Goal: Task Accomplishment & Management: Manage account settings

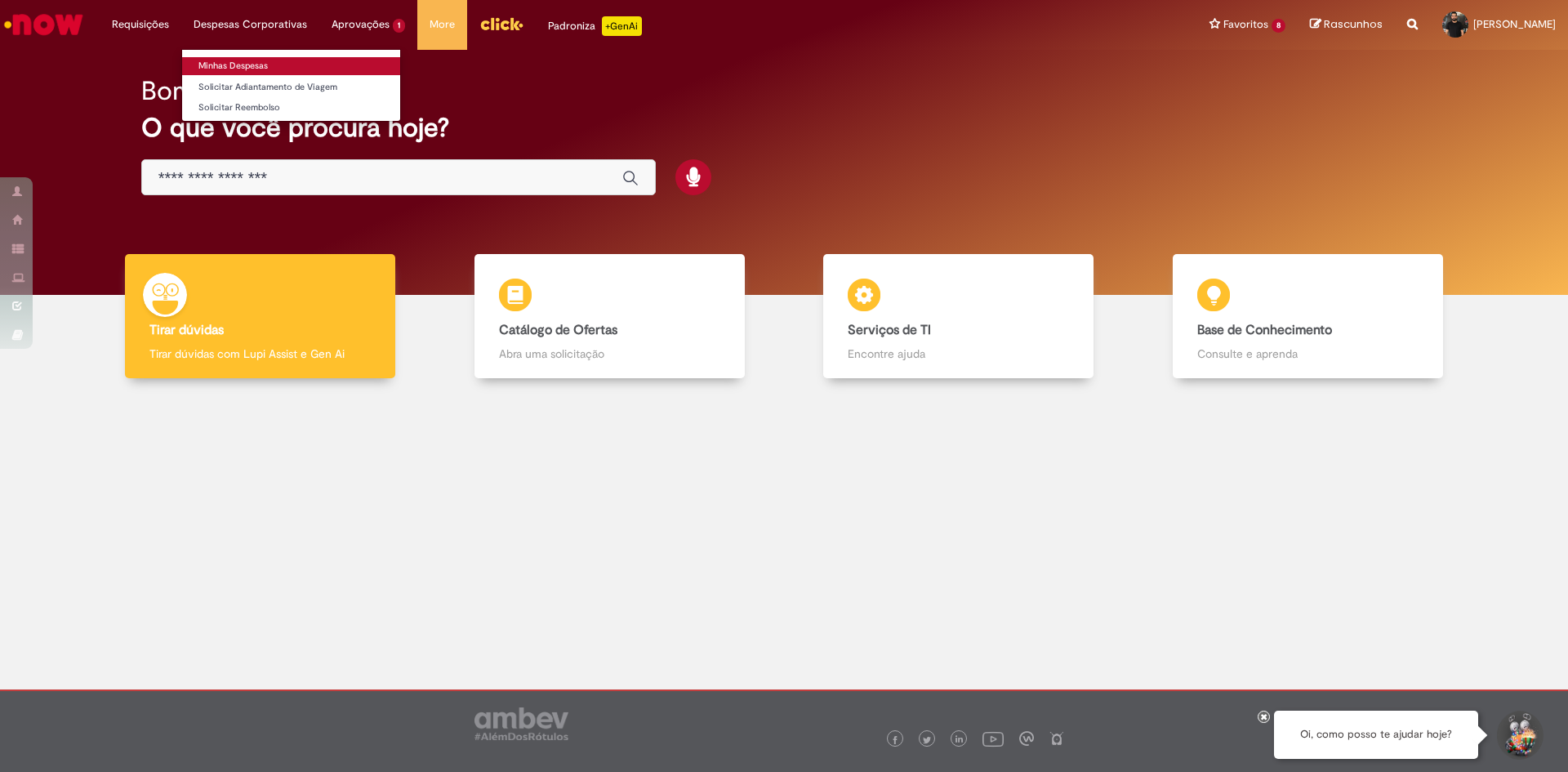
click at [234, 65] on link "Minhas Despesas" at bounding box center [291, 65] width 218 height 18
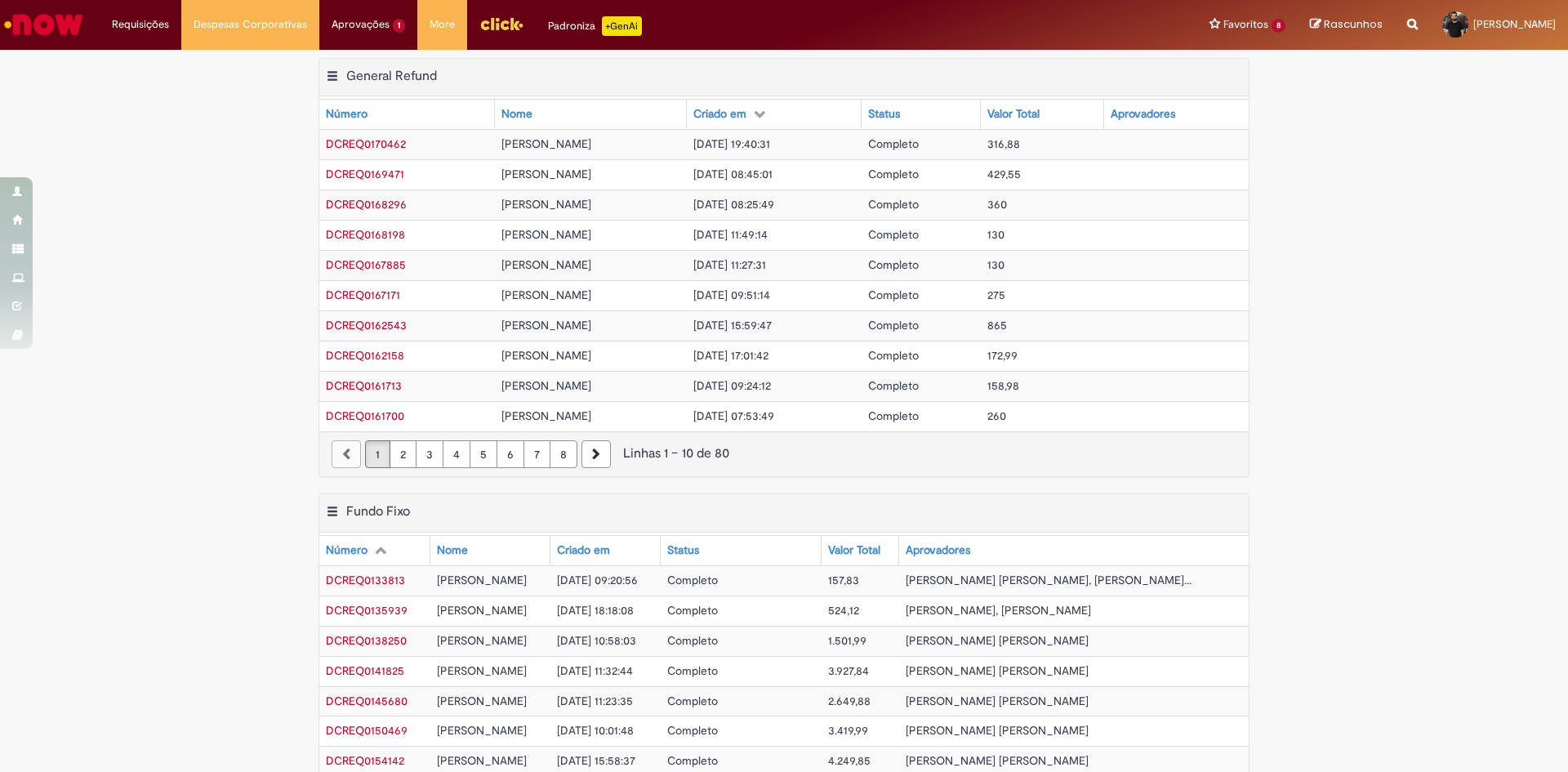
click at [374, 137] on span "DCREQ0170462" at bounding box center [365, 144] width 80 height 15
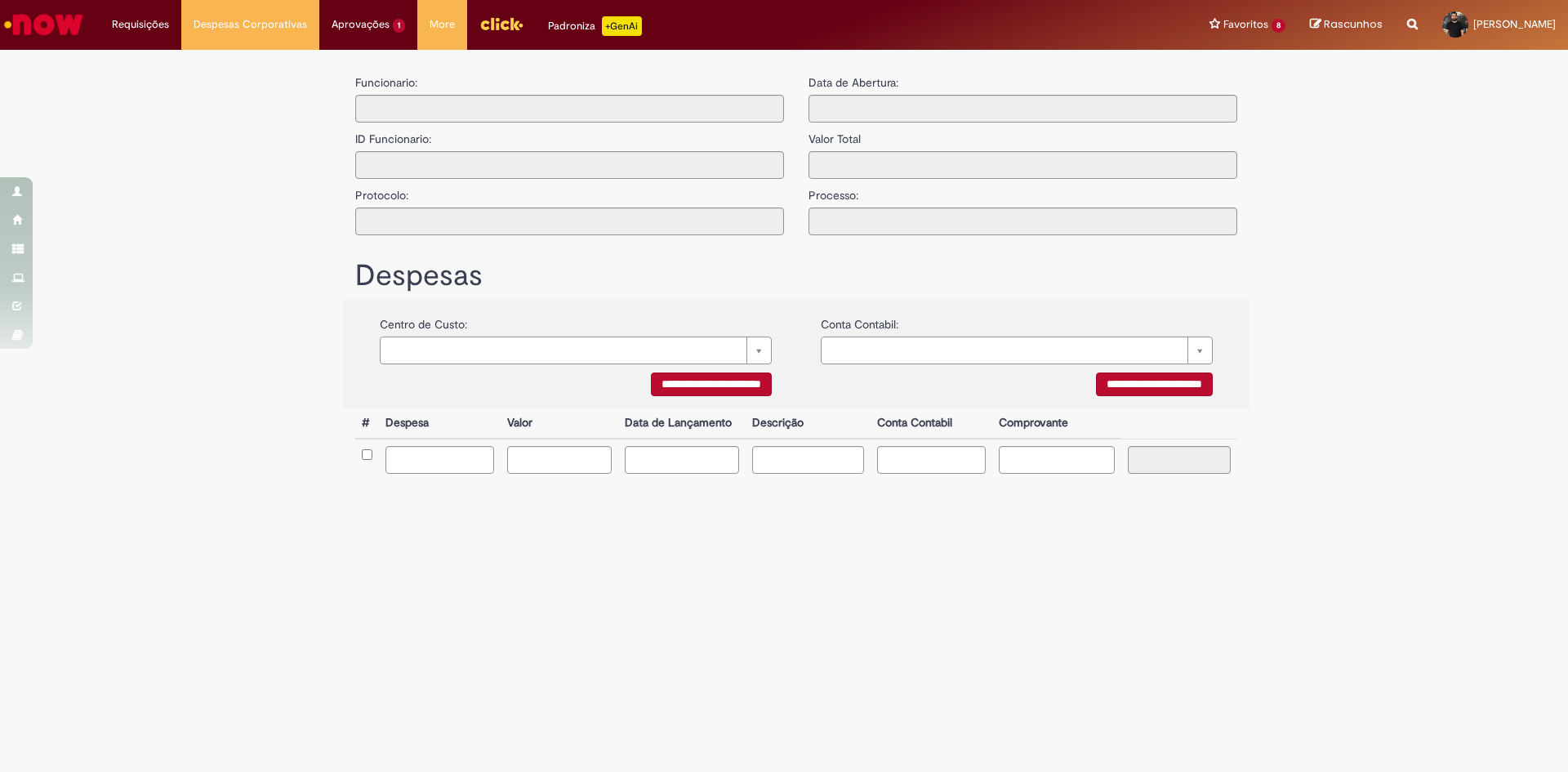
type input "**********"
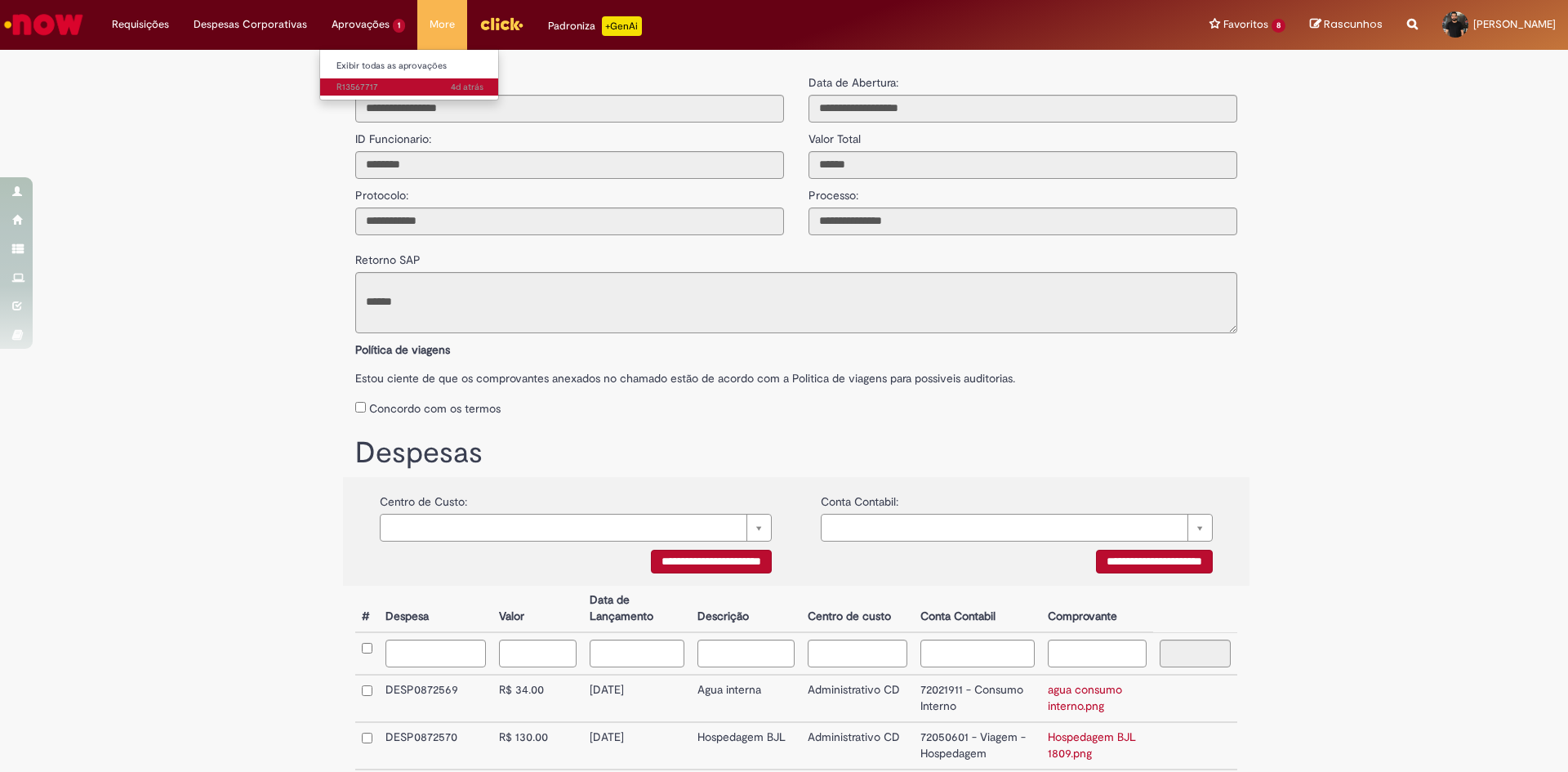
click at [362, 92] on span "4d atrás 4 [PERSON_NAME] atrás R13567717" at bounding box center [410, 88] width 147 height 13
click at [354, 89] on span "4d atrás 4 [PERSON_NAME] atrás R13567717" at bounding box center [410, 88] width 147 height 13
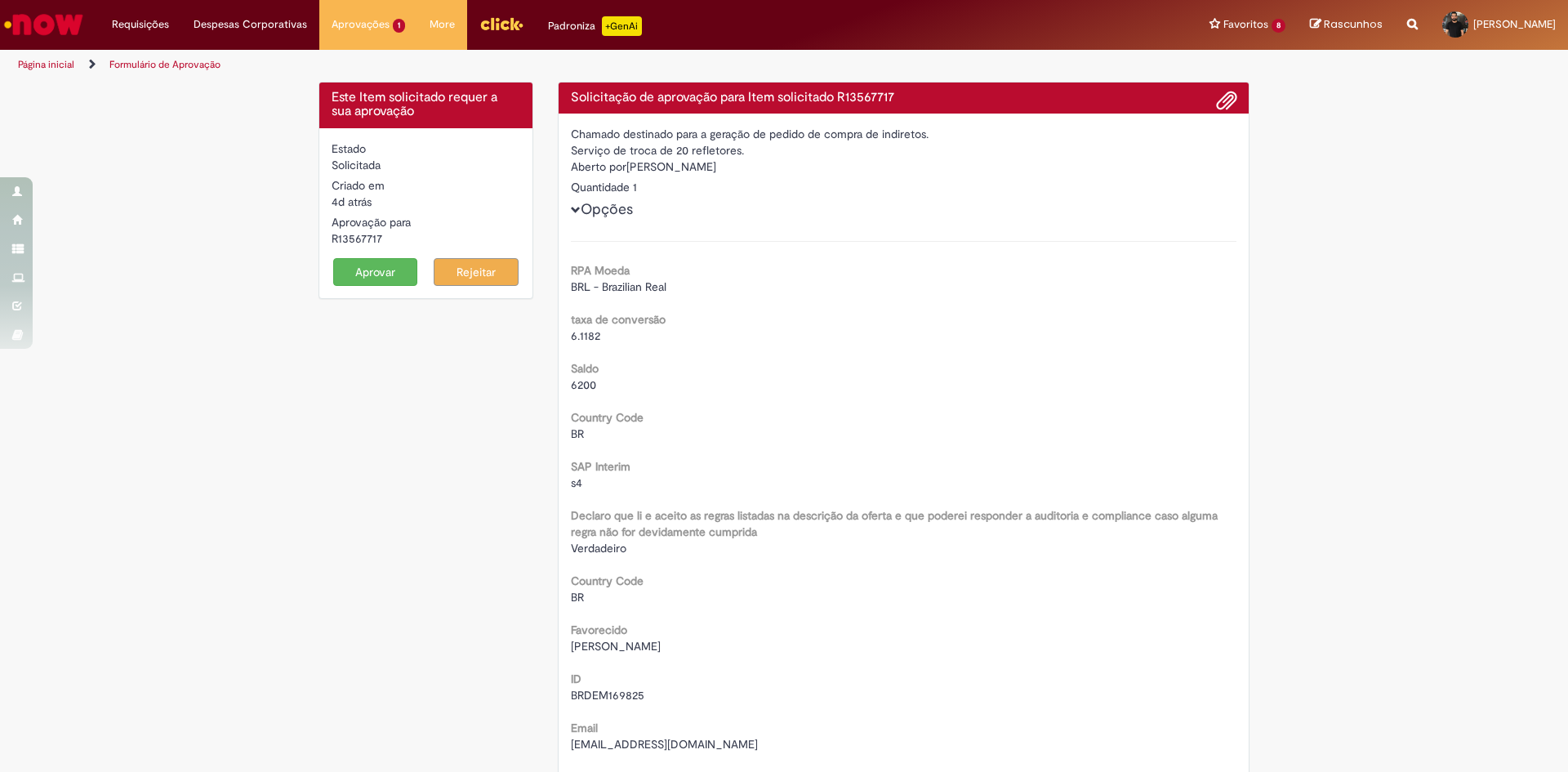
click at [356, 267] on button "Aprovar" at bounding box center [375, 272] width 85 height 28
